Goal: Task Accomplishment & Management: Manage account settings

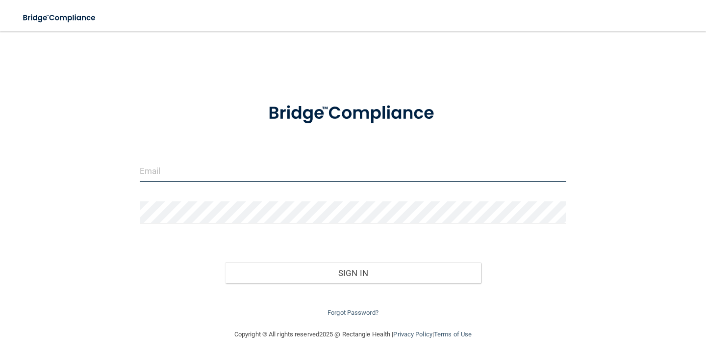
click at [286, 162] on body "Toggle navigation Manage My Enterprise Manage My Location Invalid email/passwor…" at bounding box center [353, 179] width 706 height 359
type input "[EMAIL_ADDRESS][DOMAIN_NAME]"
click at [225, 262] on button "Sign In" at bounding box center [353, 273] width 256 height 22
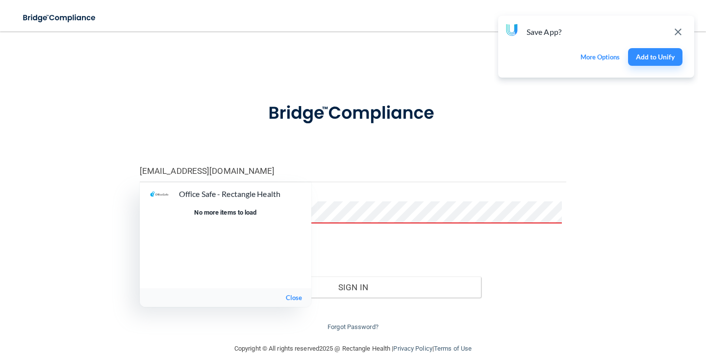
click at [345, 214] on div at bounding box center [353, 179] width 706 height 359
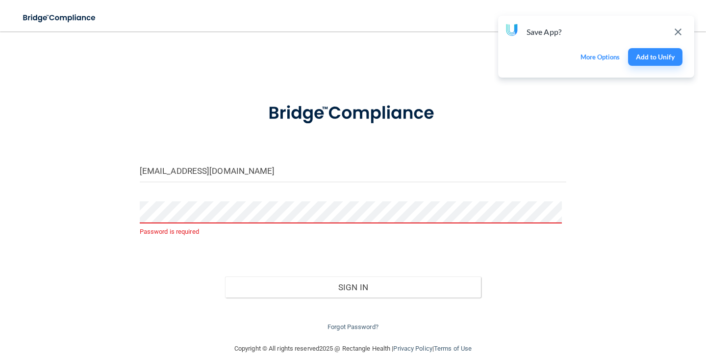
click at [343, 211] on body "Toggle navigation Manage My Enterprise Manage My Location [EMAIL_ADDRESS][DOMAI…" at bounding box center [353, 179] width 706 height 359
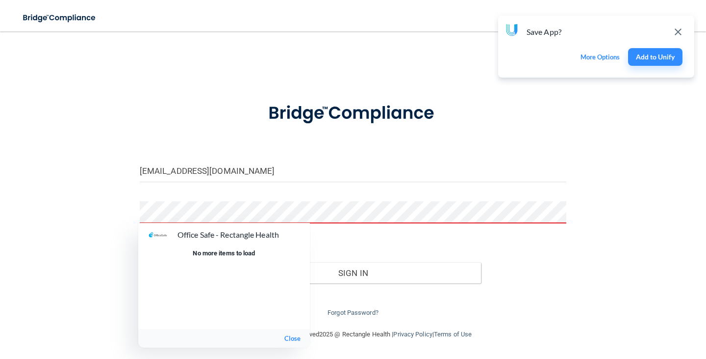
click at [225, 262] on button "Sign In" at bounding box center [353, 273] width 256 height 22
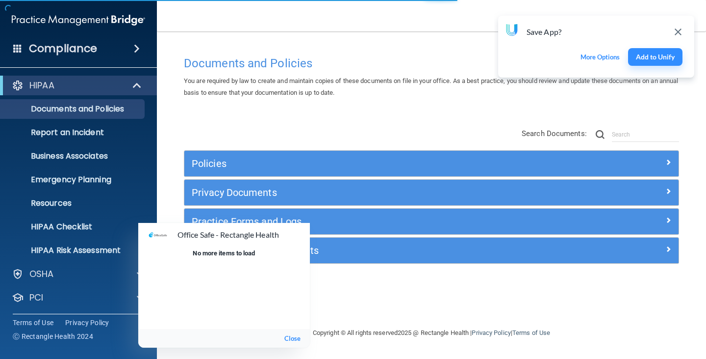
click at [672, 34] on div at bounding box center [353, 179] width 706 height 359
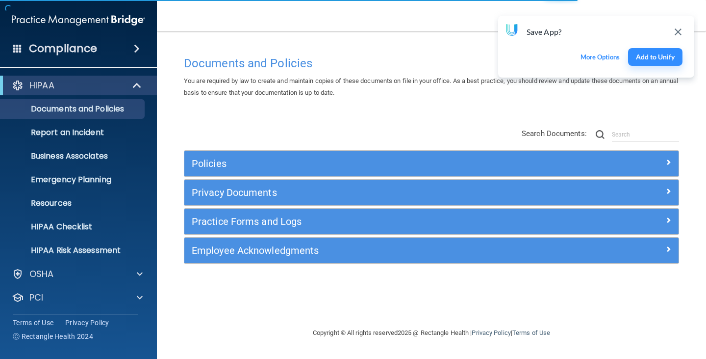
click at [676, 24] on button "Close Unify notification" at bounding box center [678, 32] width 17 height 17
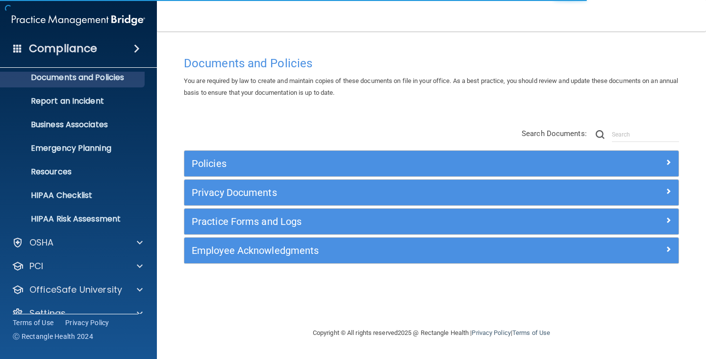
scroll to position [49, 0]
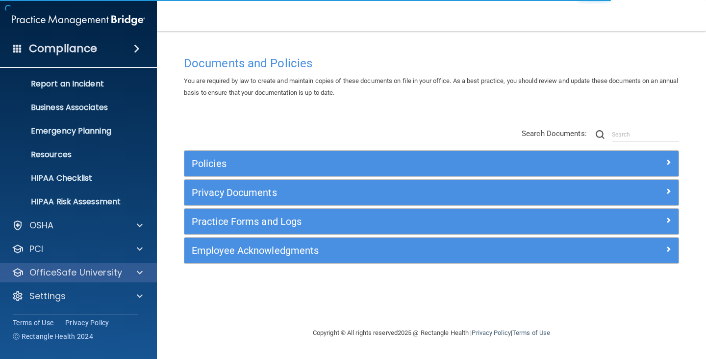
click at [74, 282] on div "OfficeSafe University" at bounding box center [78, 272] width 157 height 20
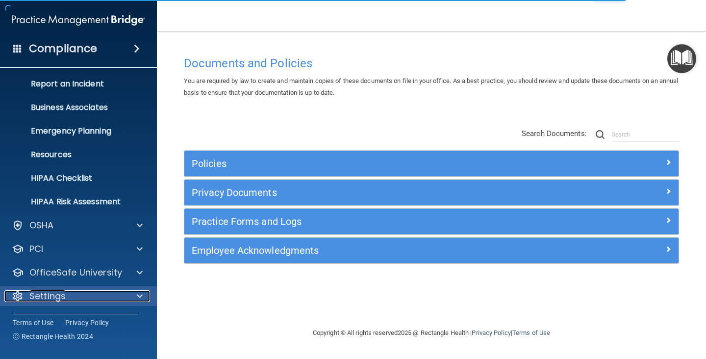
click at [72, 291] on div "Settings" at bounding box center [65, 296] width 122 height 12
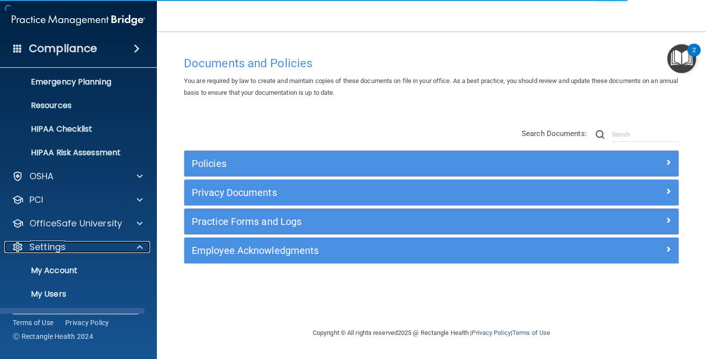
scroll to position [143, 0]
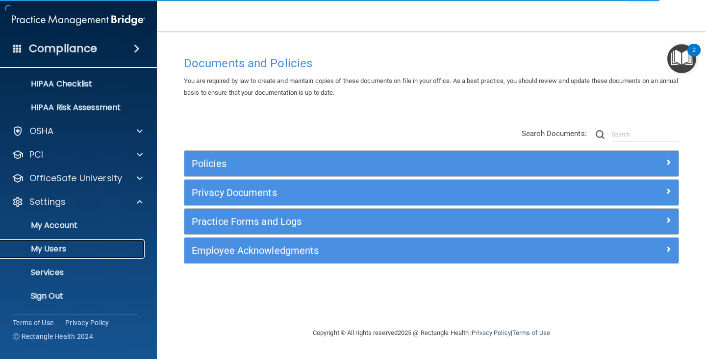
click at [70, 247] on p "My Users" at bounding box center [73, 249] width 134 height 10
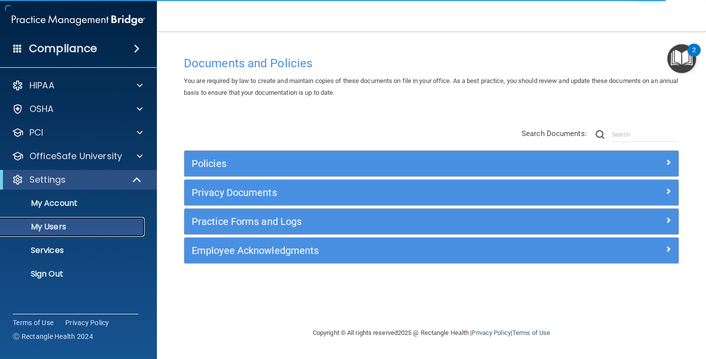
select select "20"
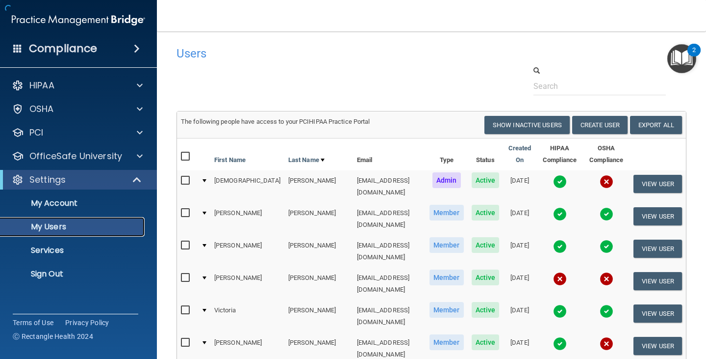
click at [64, 229] on p "My Users" at bounding box center [73, 227] width 134 height 10
click at [555, 71] on div at bounding box center [606, 80] width 175 height 30
click at [550, 86] on input "text" at bounding box center [600, 86] width 132 height 18
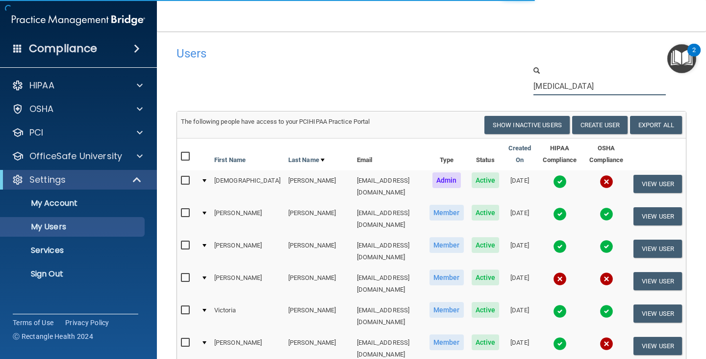
type input "[MEDICAL_DATA]"
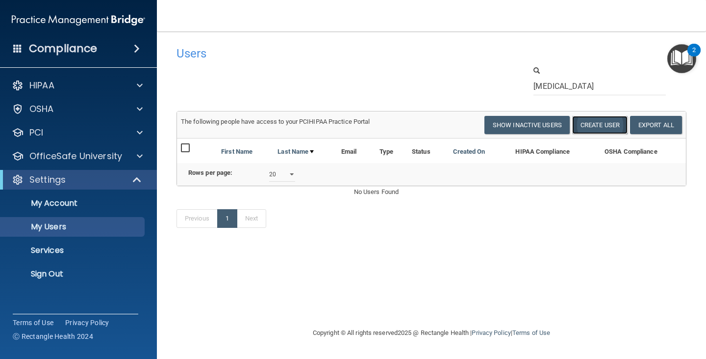
click at [590, 119] on button "Create User" at bounding box center [599, 125] width 55 height 18
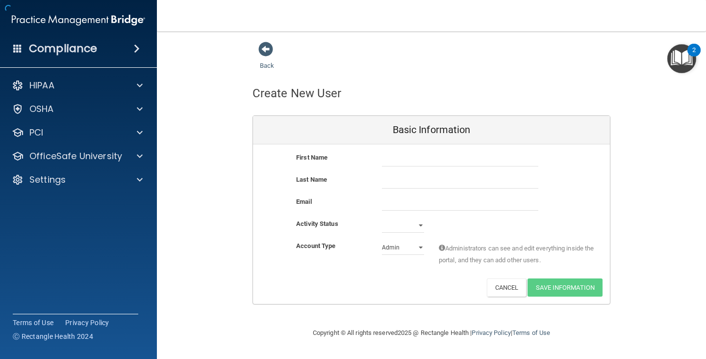
click at [364, 109] on div "Create New User Basic Information First Name Last Name Email Activity Status Ac…" at bounding box center [432, 188] width 358 height 232
click at [391, 160] on input "text" at bounding box center [460, 159] width 156 height 15
type input "[MEDICAL_DATA]"
type input "[PERSON_NAME]"
click at [413, 197] on input "email" at bounding box center [460, 203] width 156 height 15
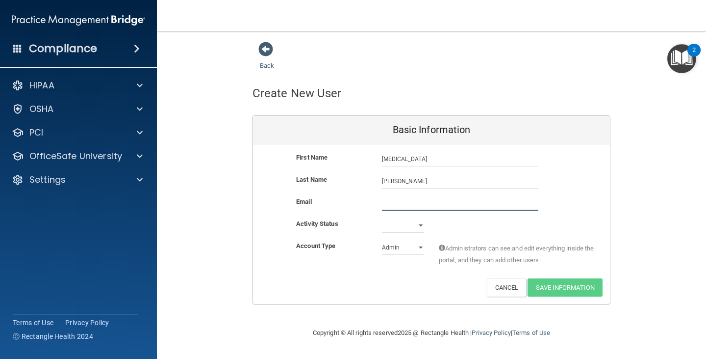
paste input "[EMAIL_ADDRESS][DOMAIN_NAME]"
type input "[EMAIL_ADDRESS][DOMAIN_NAME]"
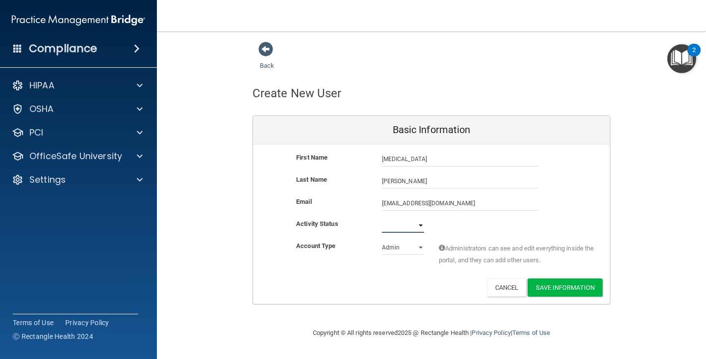
click at [405, 225] on select "Active Inactive" at bounding box center [403, 225] width 42 height 15
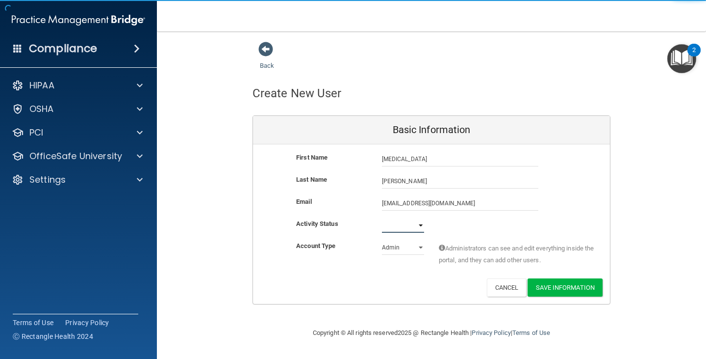
select select "active"
click at [382, 218] on select "Active Inactive" at bounding box center [403, 225] width 42 height 15
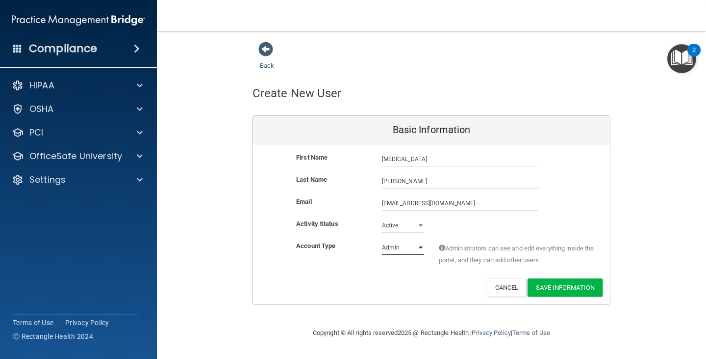
click at [398, 246] on select "Admin Member" at bounding box center [403, 247] width 42 height 15
select select "practice_member"
click at [382, 240] on select "Admin Member" at bounding box center [403, 247] width 42 height 15
click at [542, 284] on button "Save Information" at bounding box center [565, 287] width 75 height 18
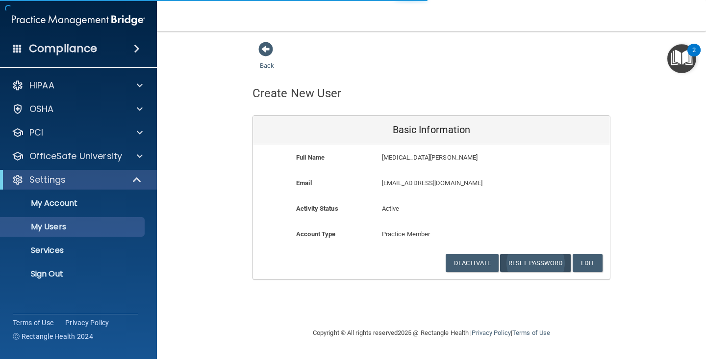
select select "20"
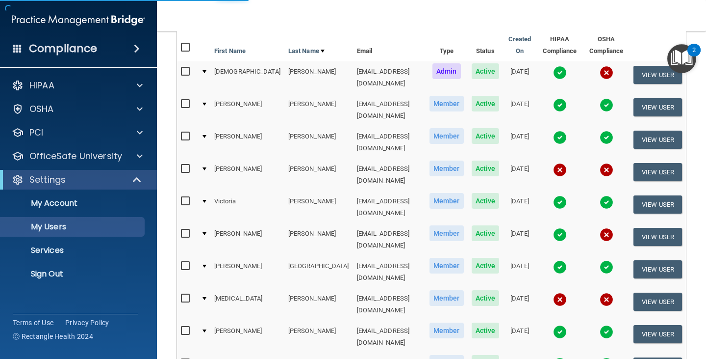
scroll to position [147, 0]
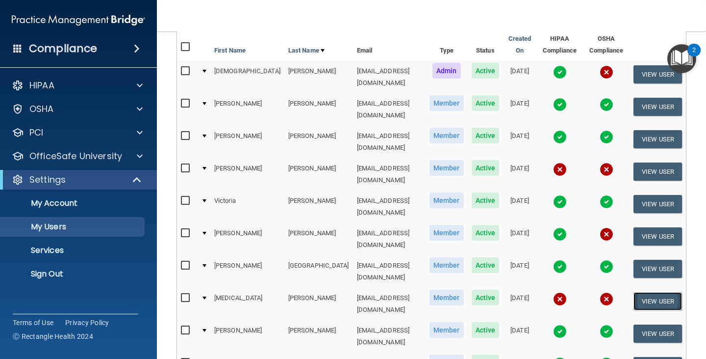
click at [659, 292] on button "View User" at bounding box center [658, 301] width 49 height 18
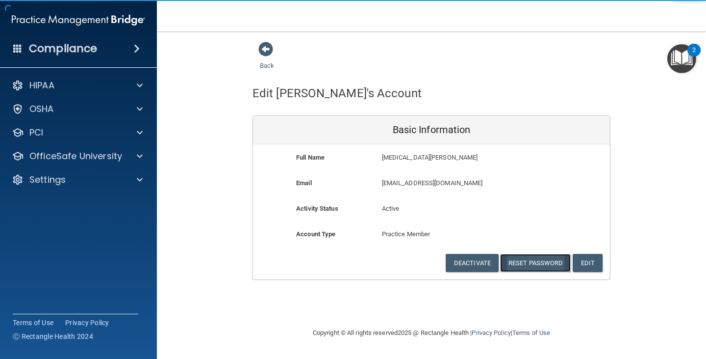
click at [540, 261] on button "Reset Password" at bounding box center [535, 263] width 71 height 18
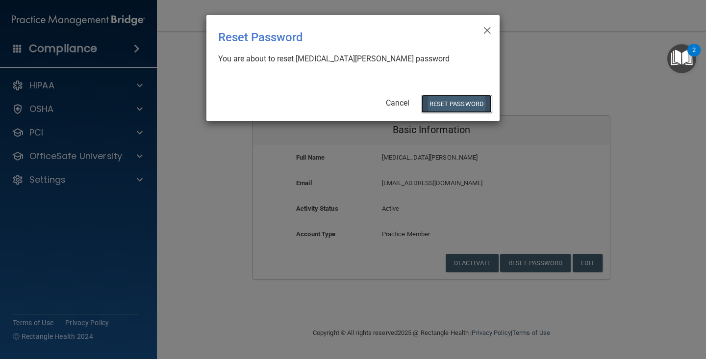
click at [455, 105] on button "Reset Password" at bounding box center [456, 104] width 71 height 18
